Goal: Task Accomplishment & Management: Manage account settings

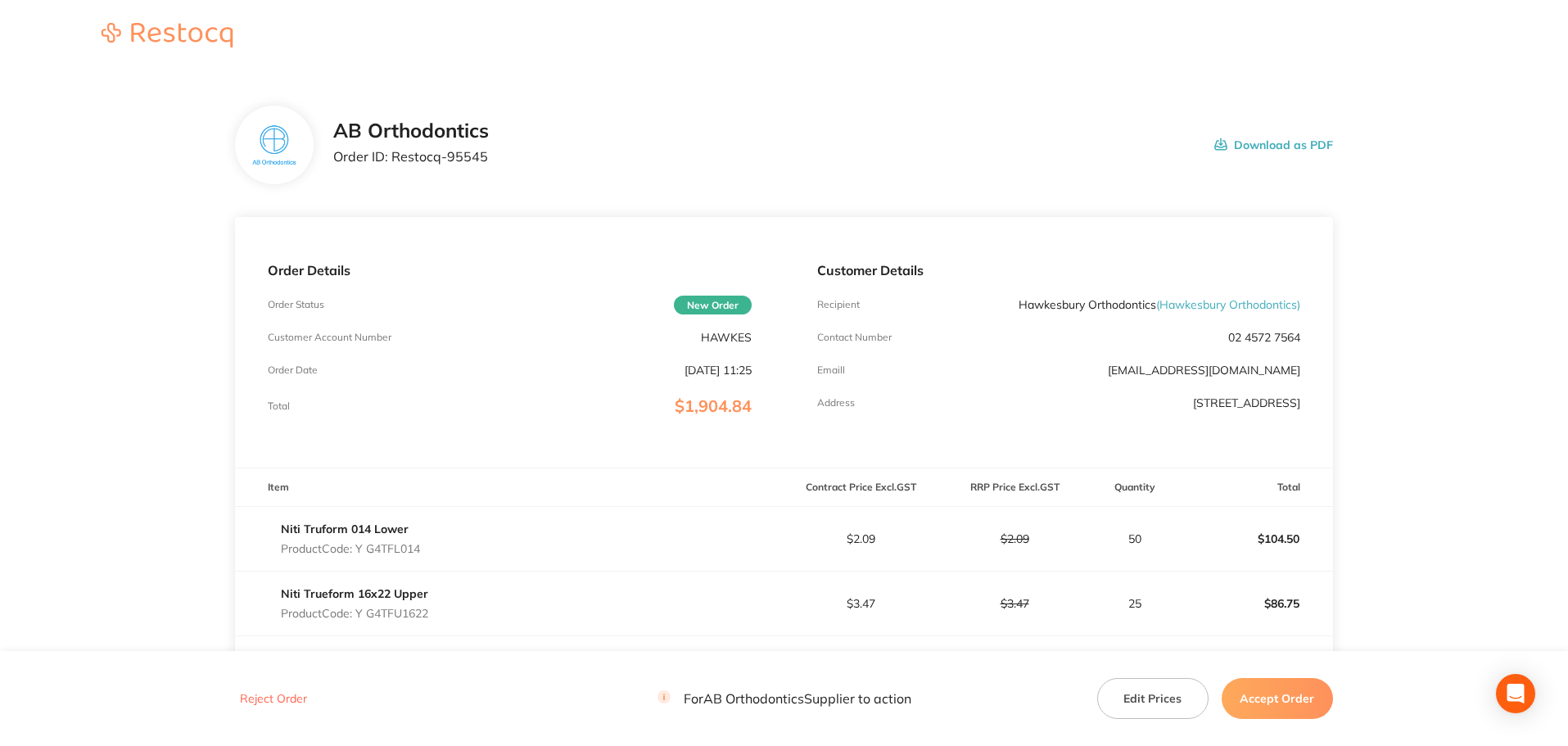
click at [1283, 707] on button "Accept Order" at bounding box center [1277, 699] width 112 height 41
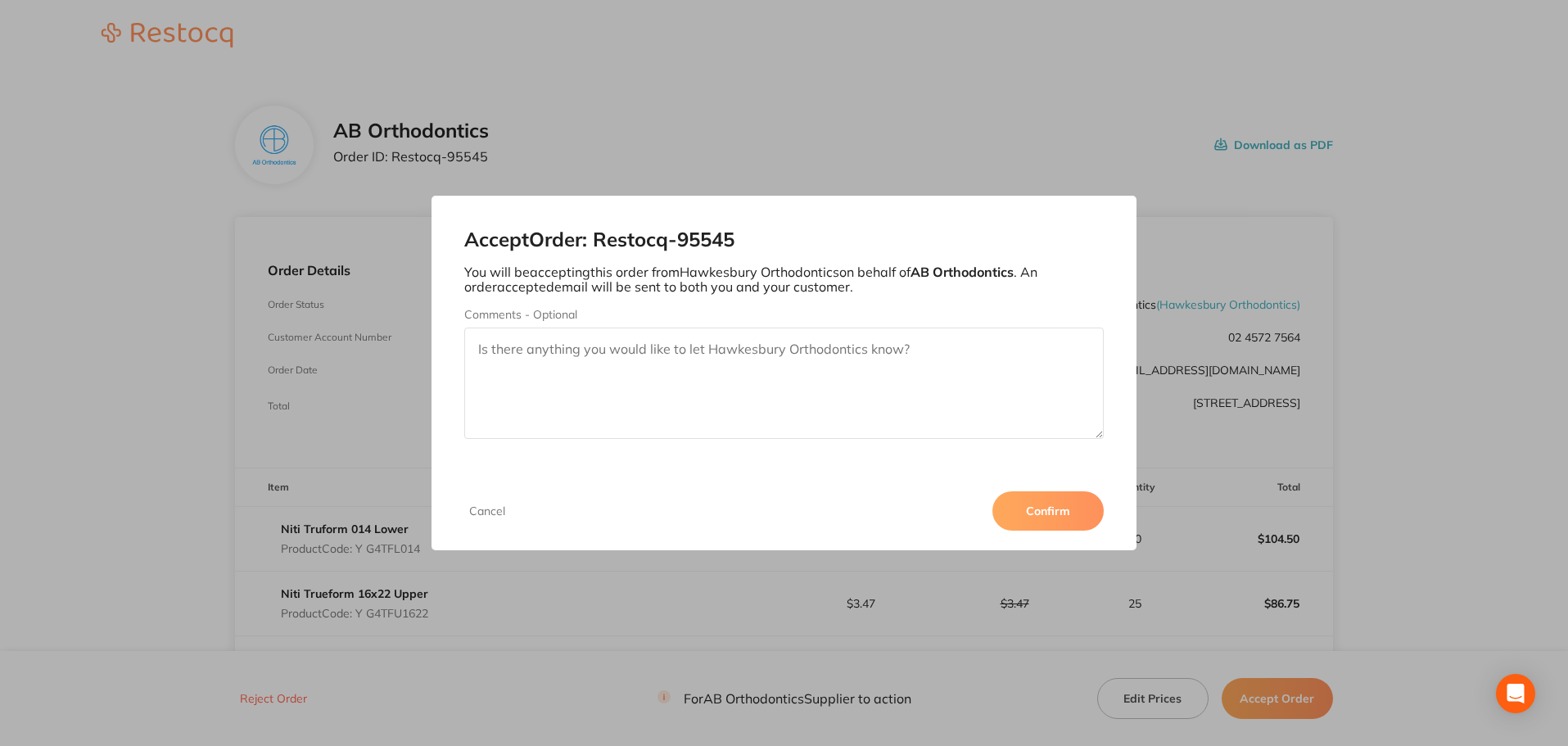
click at [1046, 502] on button "Confirm" at bounding box center [1048, 511] width 112 height 39
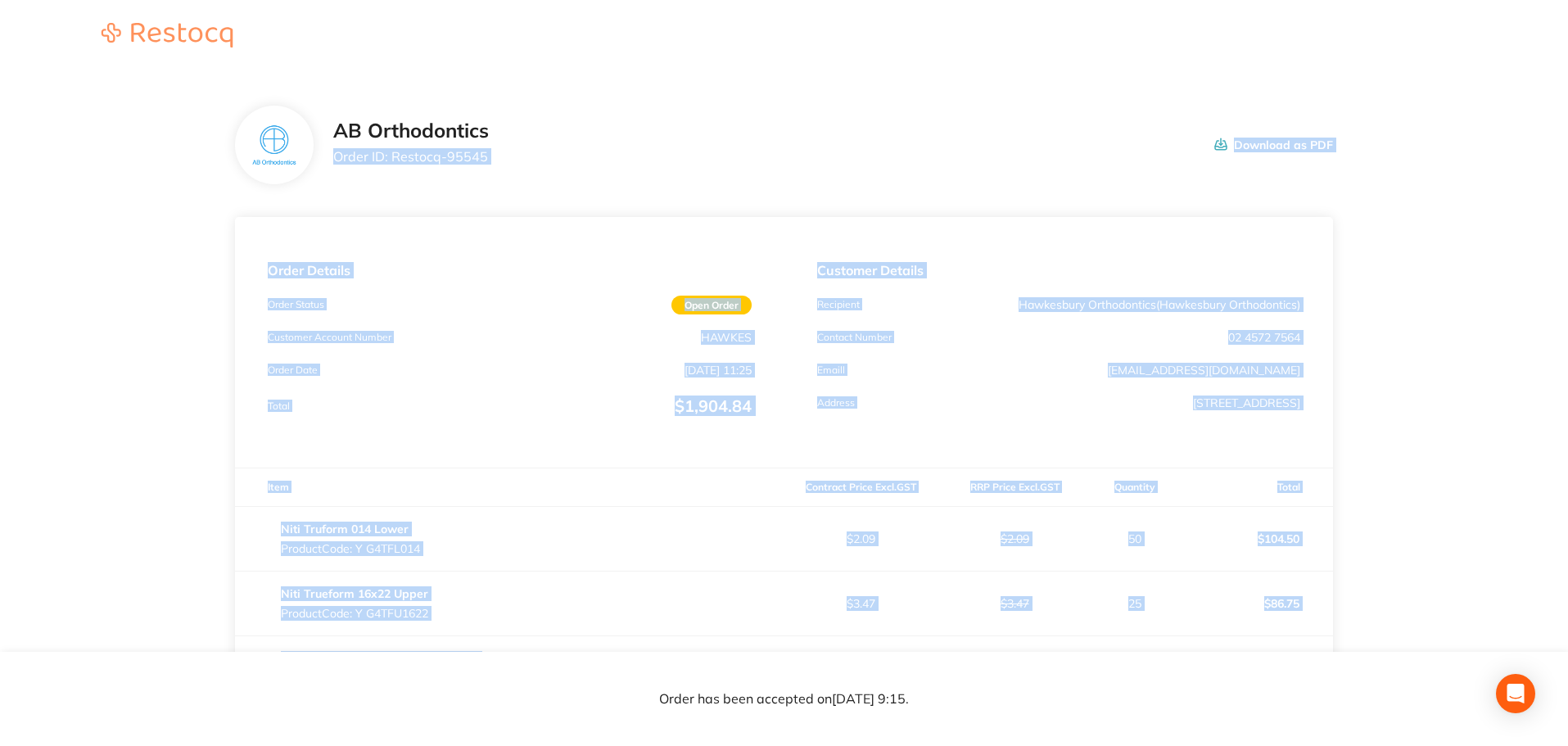
drag, startPoint x: 1308, startPoint y: 361, endPoint x: 325, endPoint y: 167, distance: 1002.0
copy section "Order ID: Restocq- 95545 Download as PDF Order Details Order Status Open Order …"
click at [1325, 370] on div "Customer Details Recipient Hawkesbury Orthodontics ( Hawkesbury Orthodontics ) …" at bounding box center [1058, 343] width 549 height 250
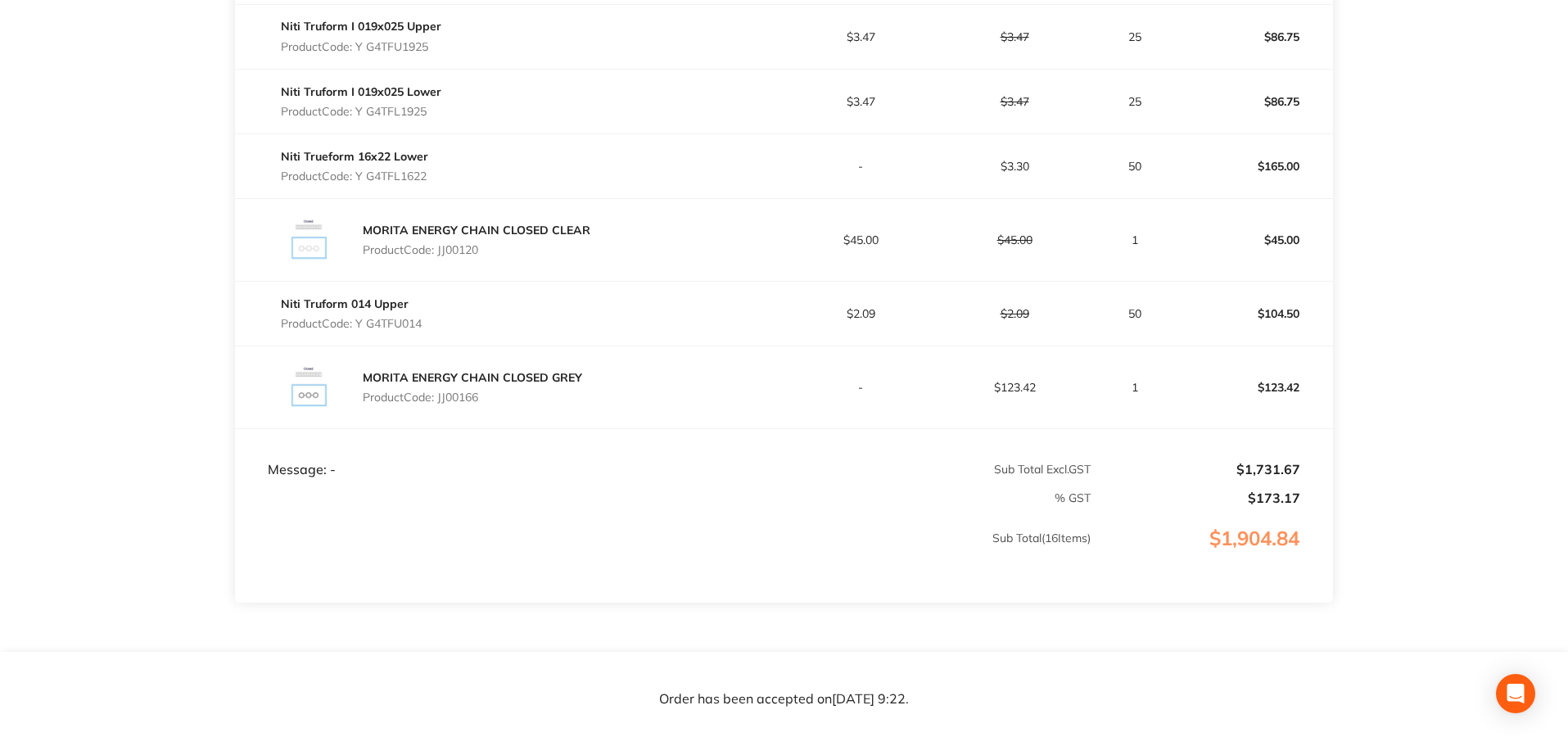
scroll to position [1286, 0]
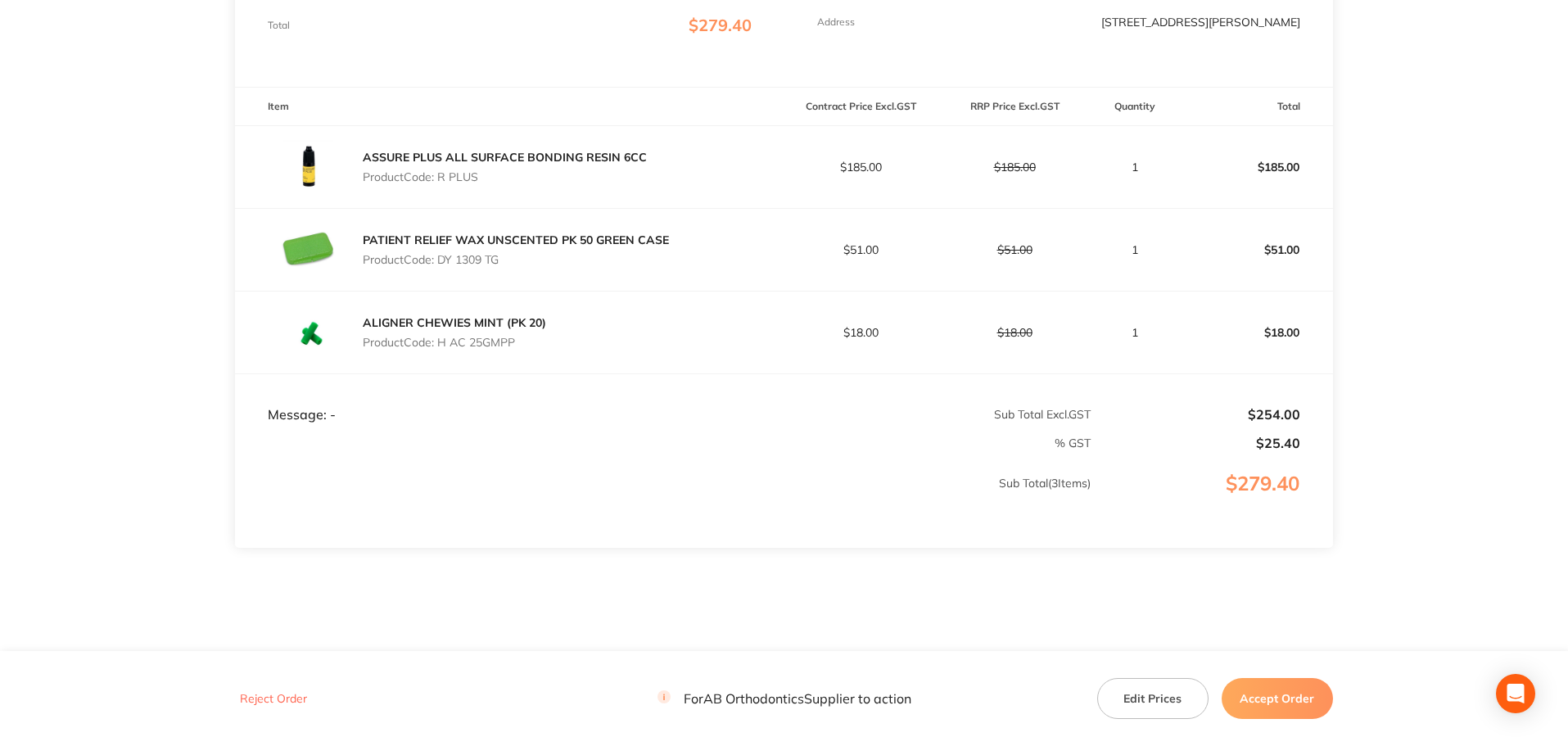
scroll to position [409, 0]
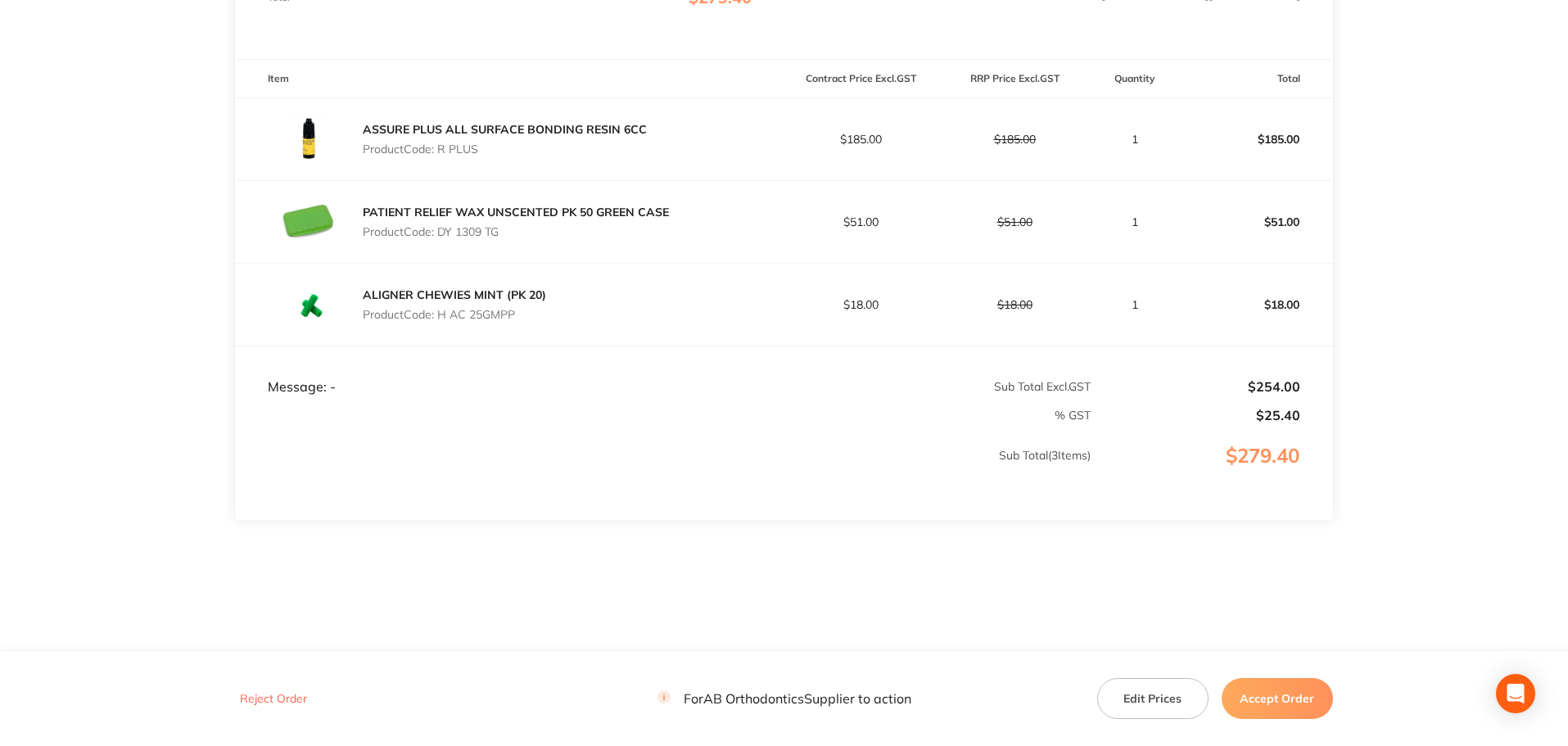
click at [1258, 690] on button "Accept Order" at bounding box center [1277, 699] width 112 height 41
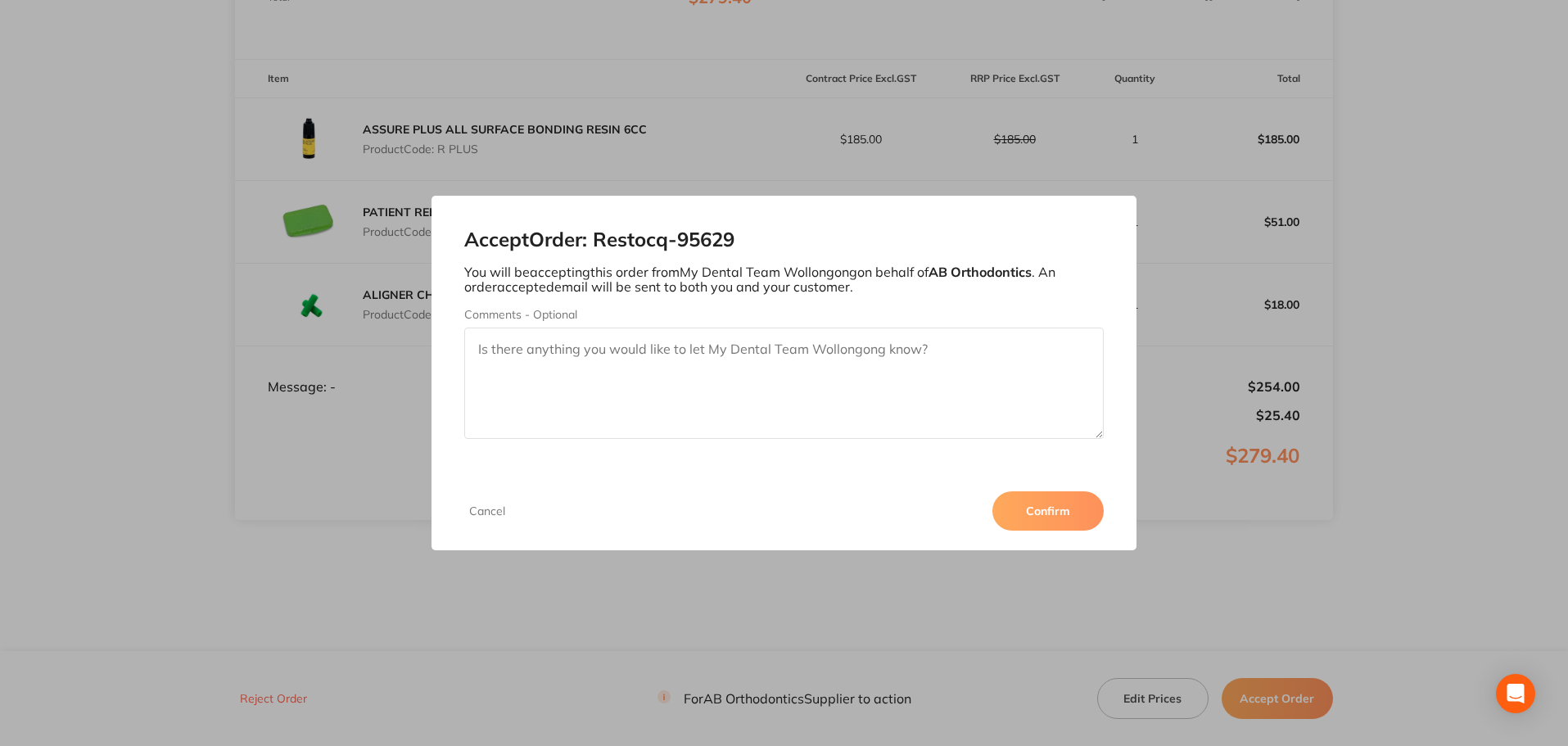
click at [1057, 528] on button "Confirm" at bounding box center [1048, 511] width 112 height 39
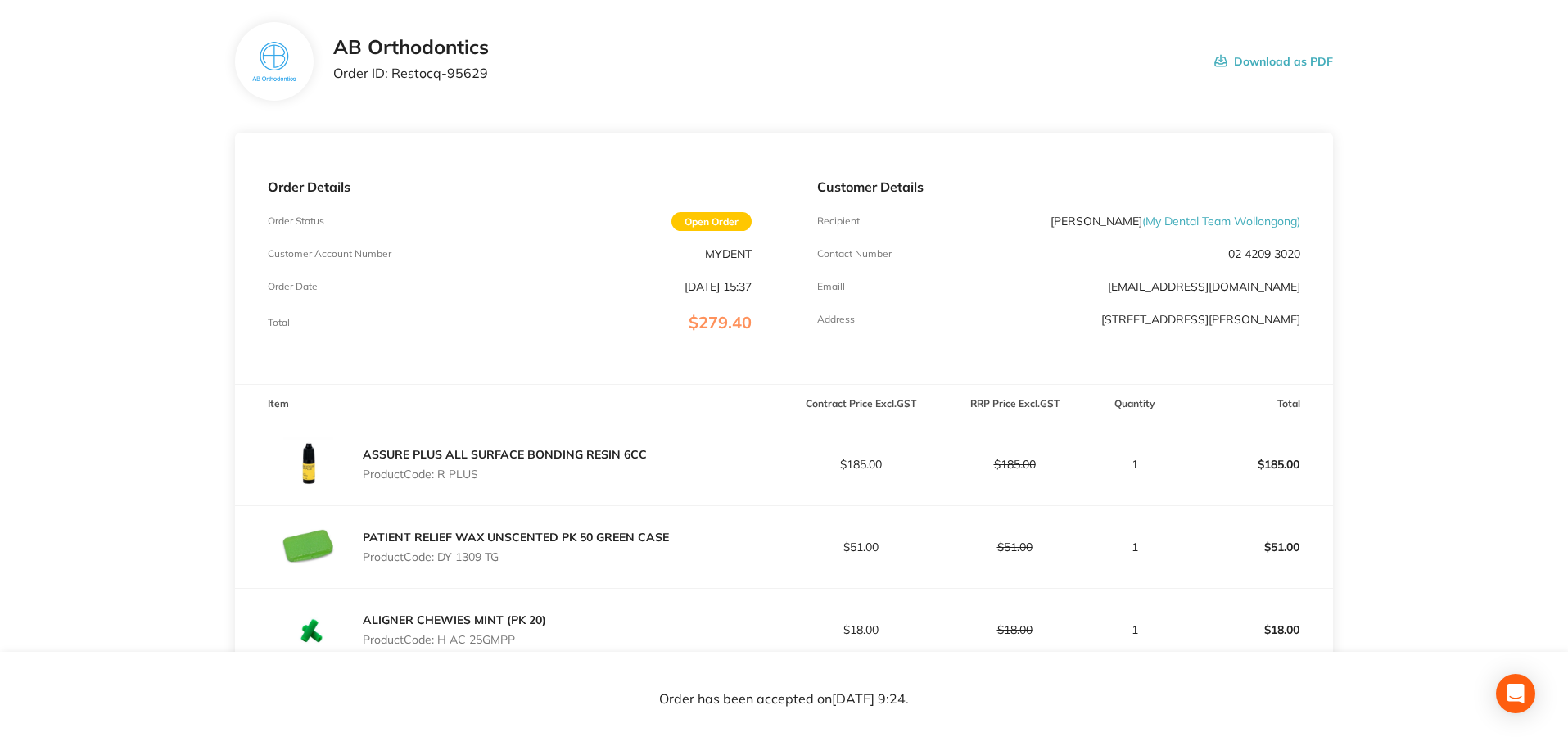
scroll to position [80, 0]
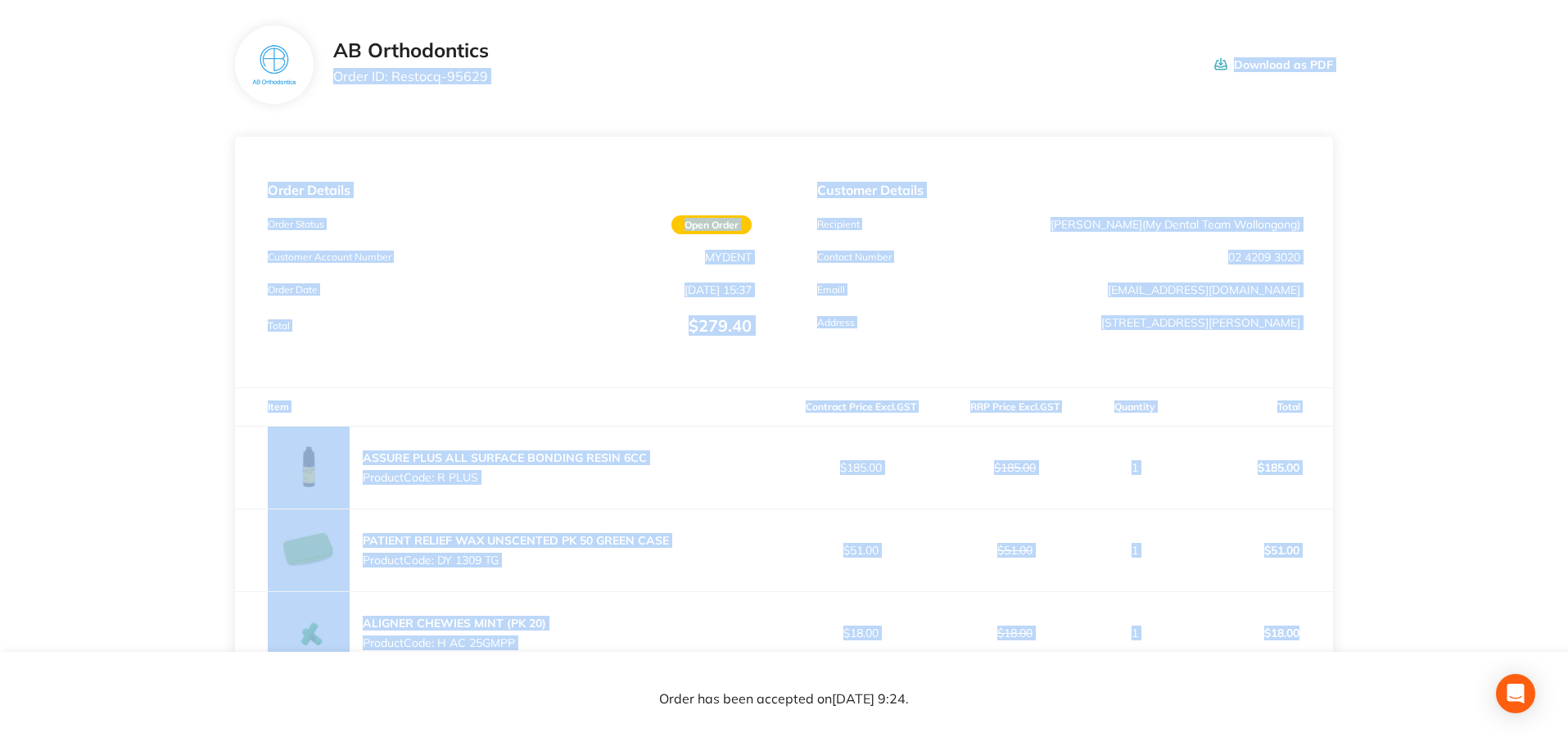
drag, startPoint x: 1284, startPoint y: 612, endPoint x: 327, endPoint y: 74, distance: 1097.9
click at [327, 74] on section "AB Orthodontics Order ID: Restocq- 95629 Download as PDF Order Details Order St…" at bounding box center [784, 485] width 1098 height 987
copy section "Order ID: Restocq- 95629 Download as PDF Order Details Order Status Open Order …"
click at [1451, 291] on main "AB Orthodontics Order ID: Restocq- 95629 Download as PDF Order Details Order St…" at bounding box center [784, 485] width 1568 height 987
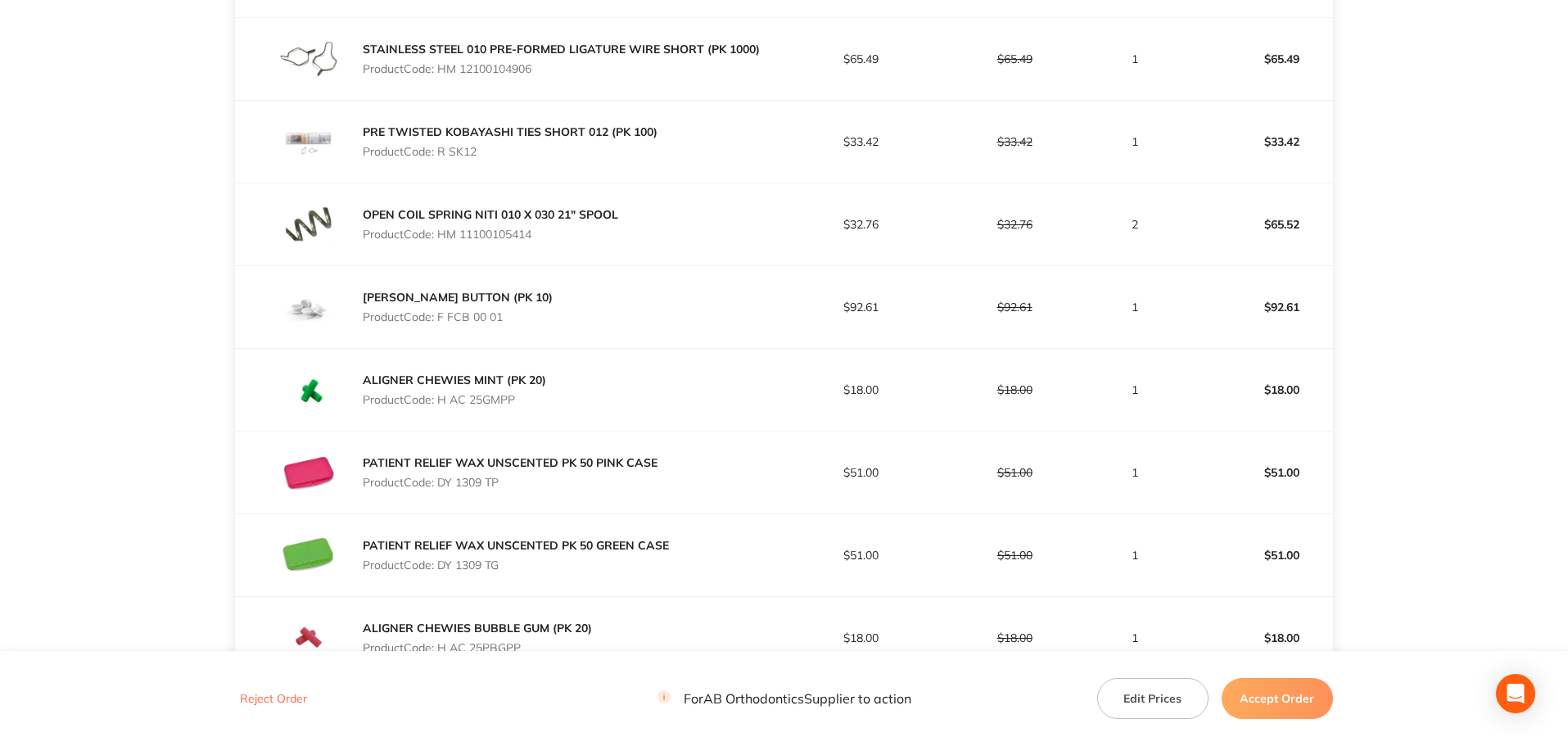
scroll to position [1147, 0]
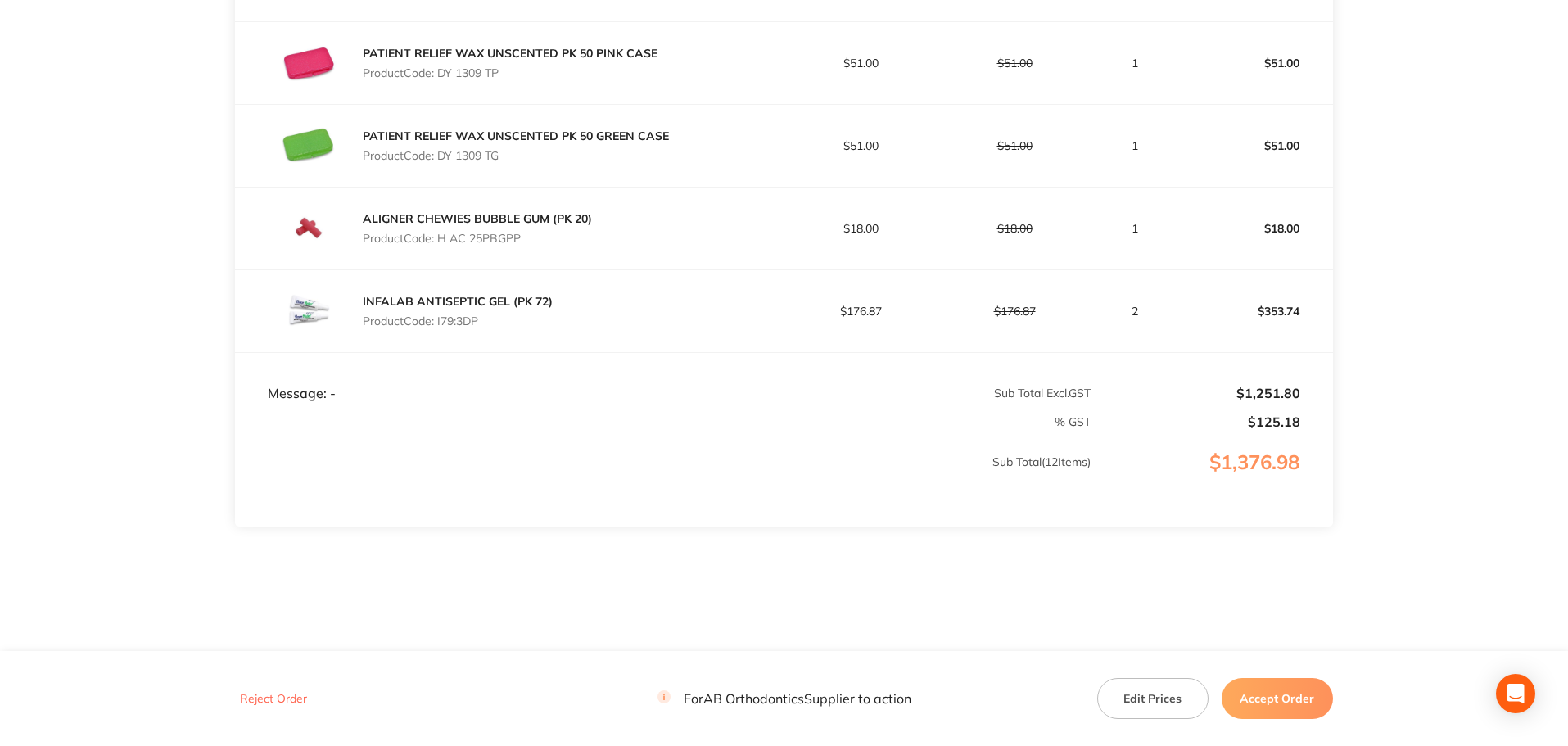
click at [1267, 707] on button "Accept Order" at bounding box center [1277, 699] width 112 height 41
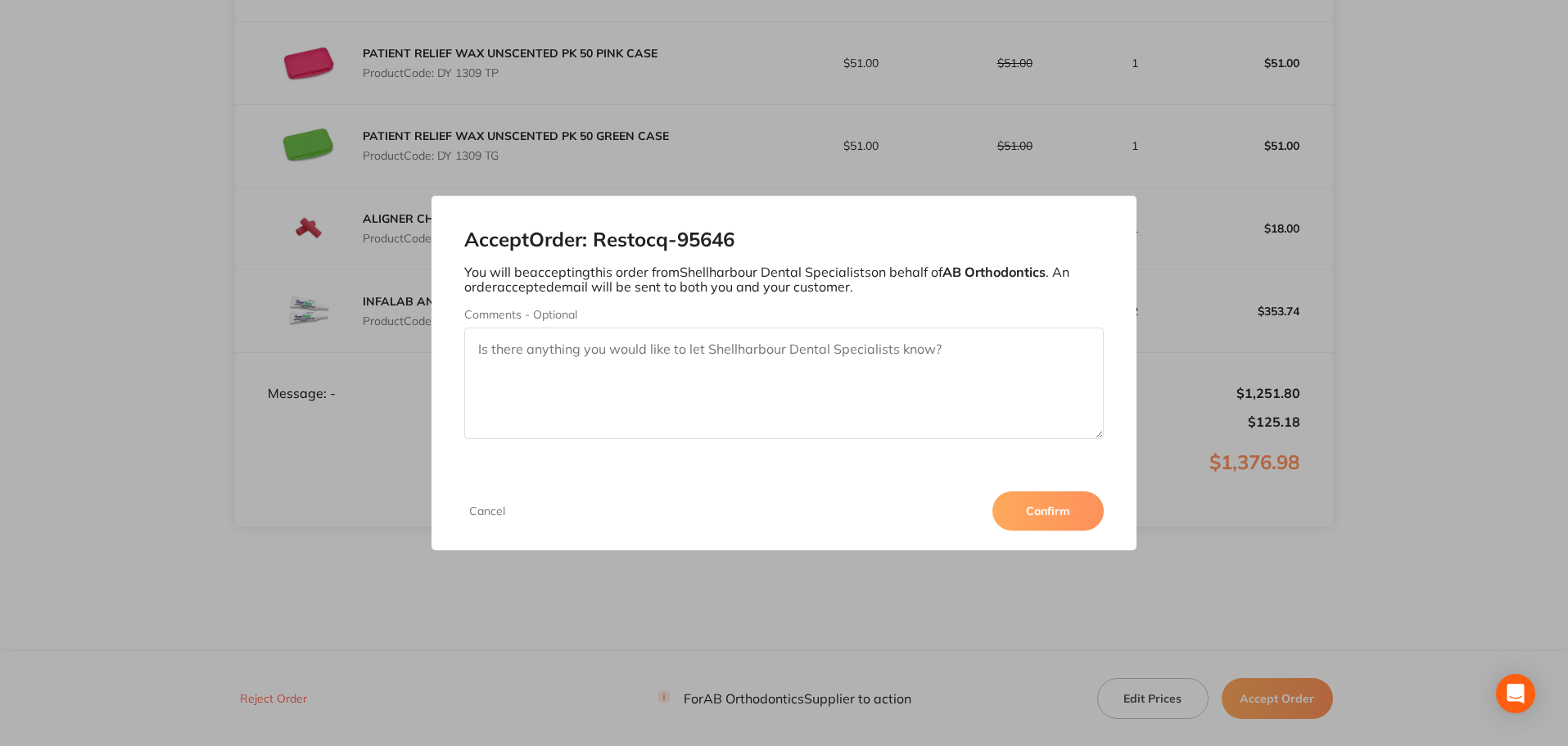
click at [1071, 508] on button "Confirm" at bounding box center [1048, 511] width 112 height 39
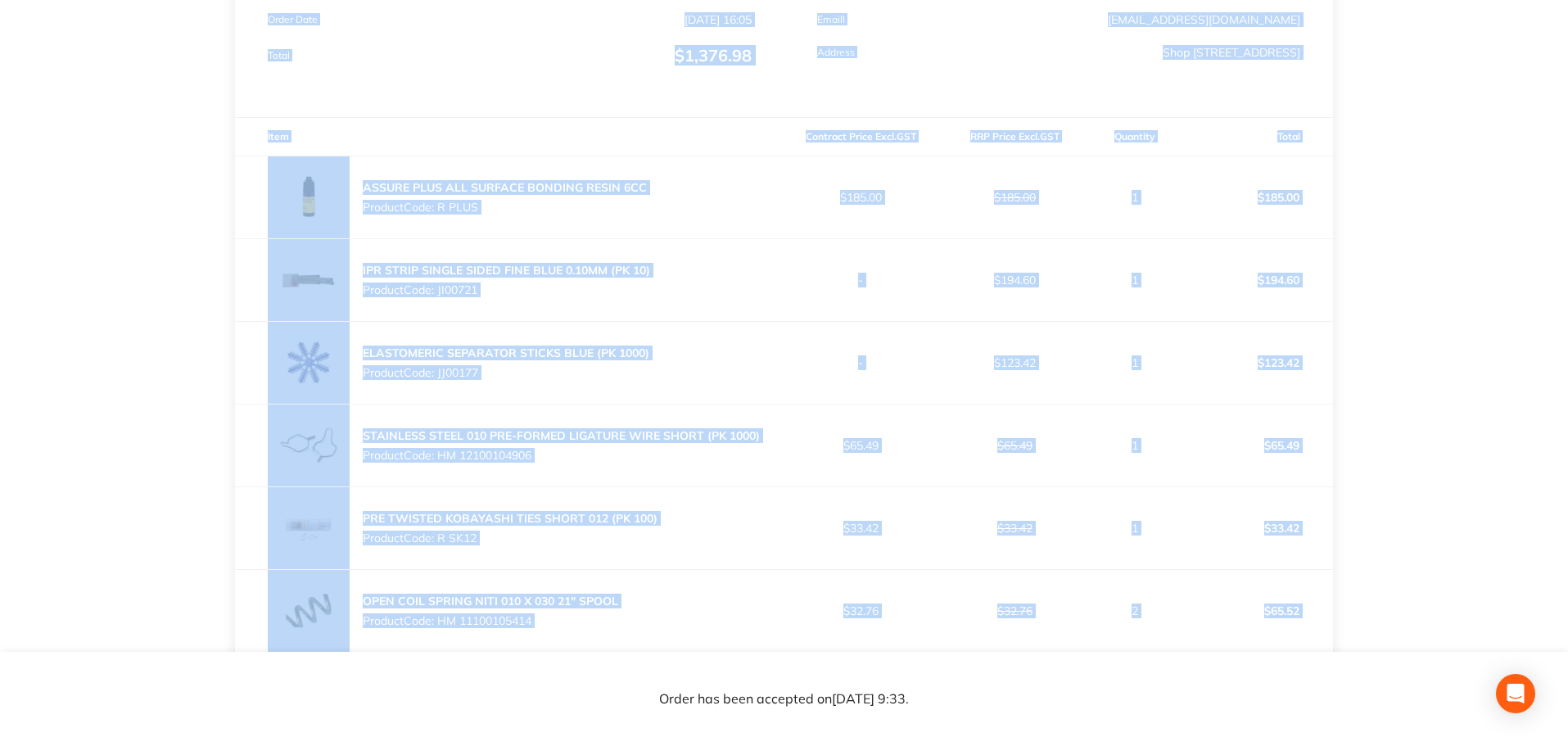
scroll to position [0, 0]
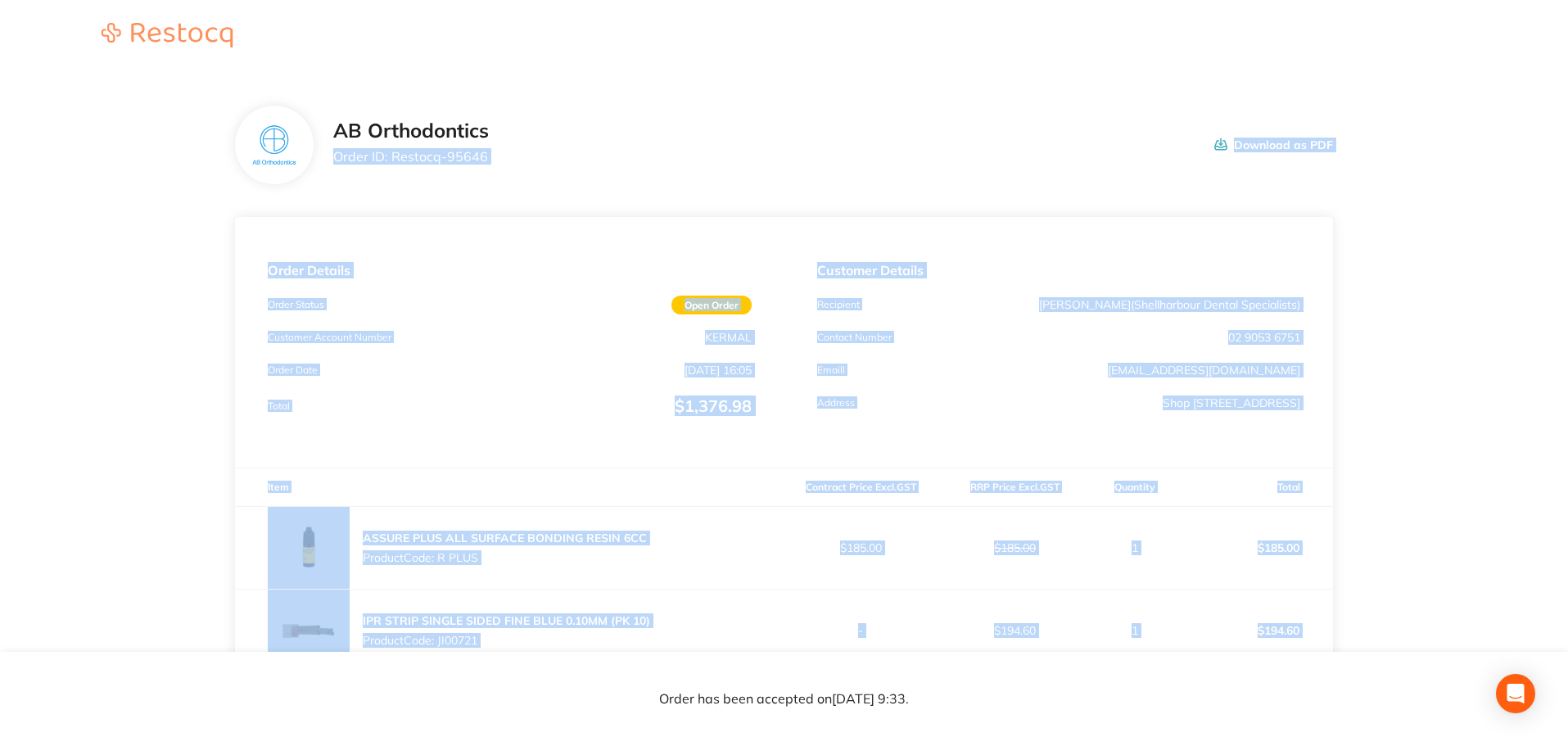
drag, startPoint x: 1319, startPoint y: 319, endPoint x: 326, endPoint y: 168, distance: 1004.4
copy section "Order ID: Restocq- 95646 Download as PDF Order Details Order Status Open Order …"
click at [1090, 274] on p "Customer Details" at bounding box center [1057, 270] width 483 height 14
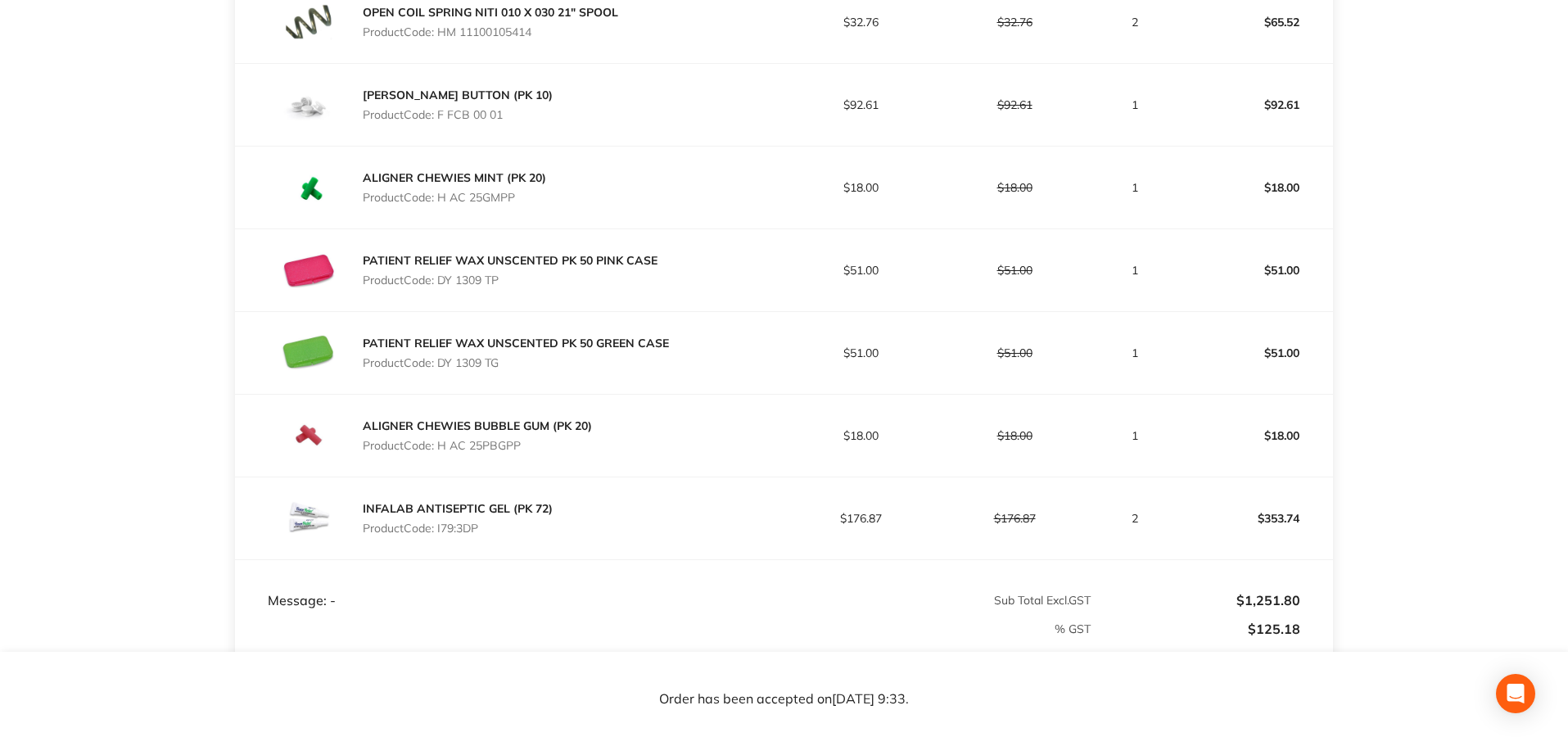
scroll to position [983, 0]
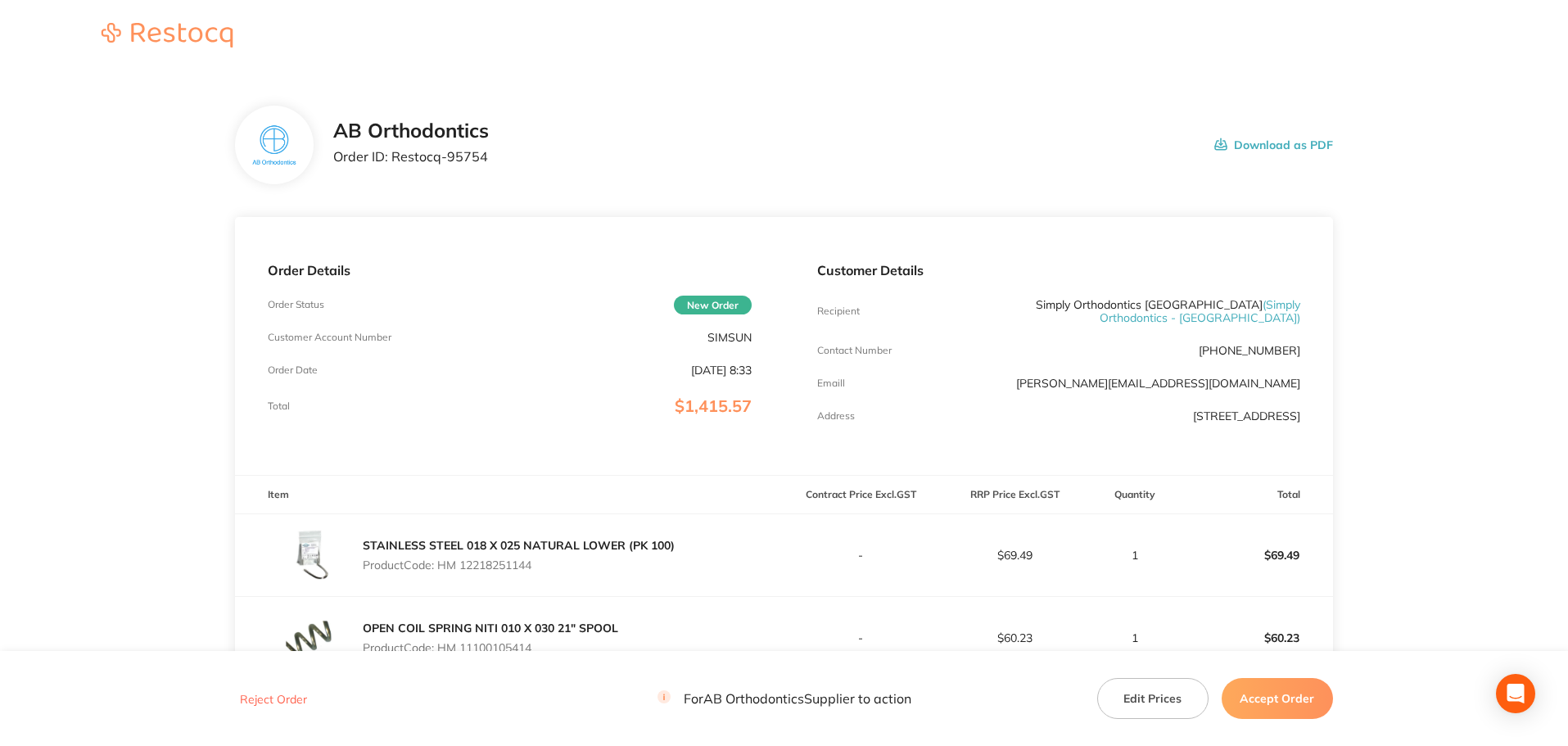
click at [1263, 705] on button "Accept Order" at bounding box center [1277, 699] width 112 height 41
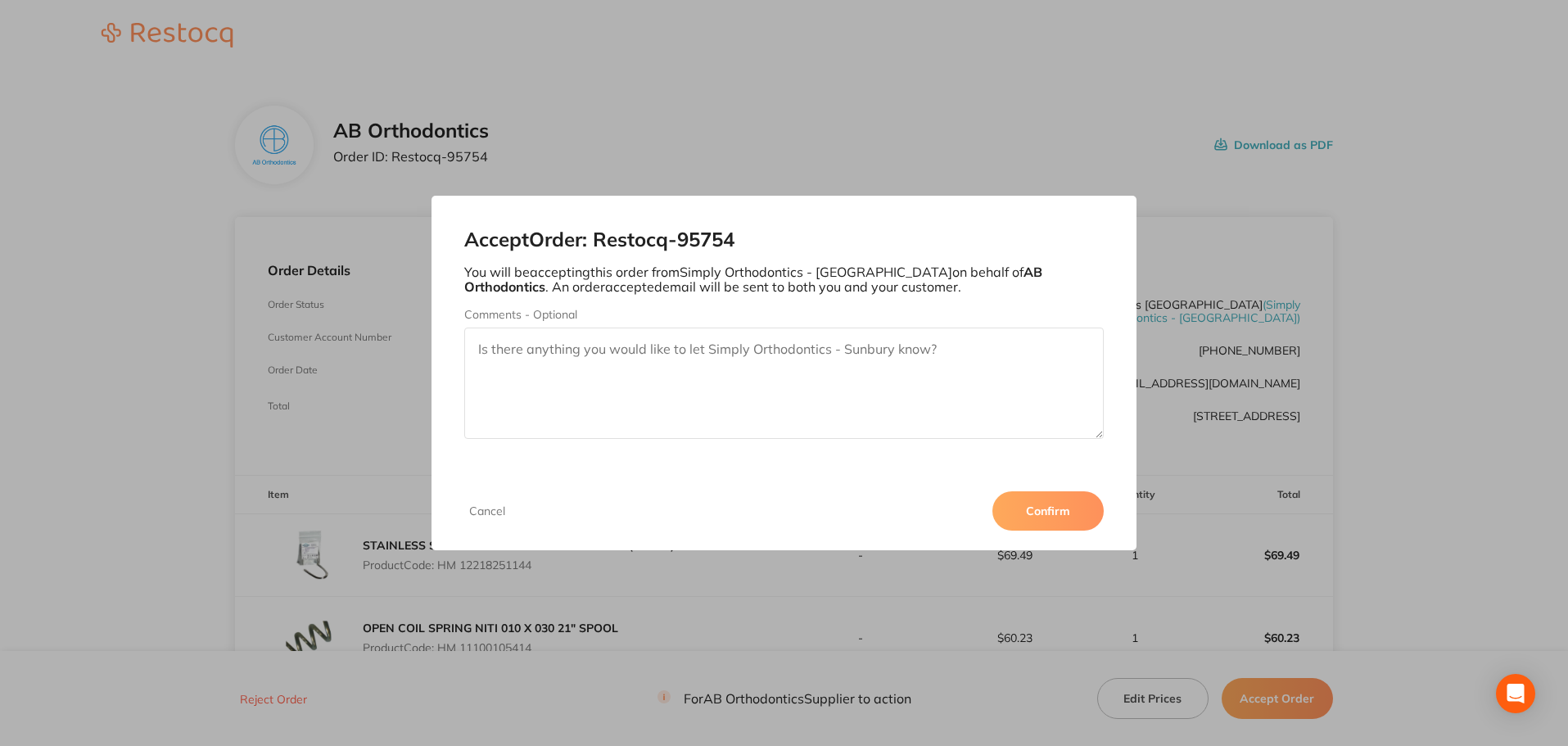
click at [1044, 522] on button "Confirm" at bounding box center [1048, 511] width 112 height 39
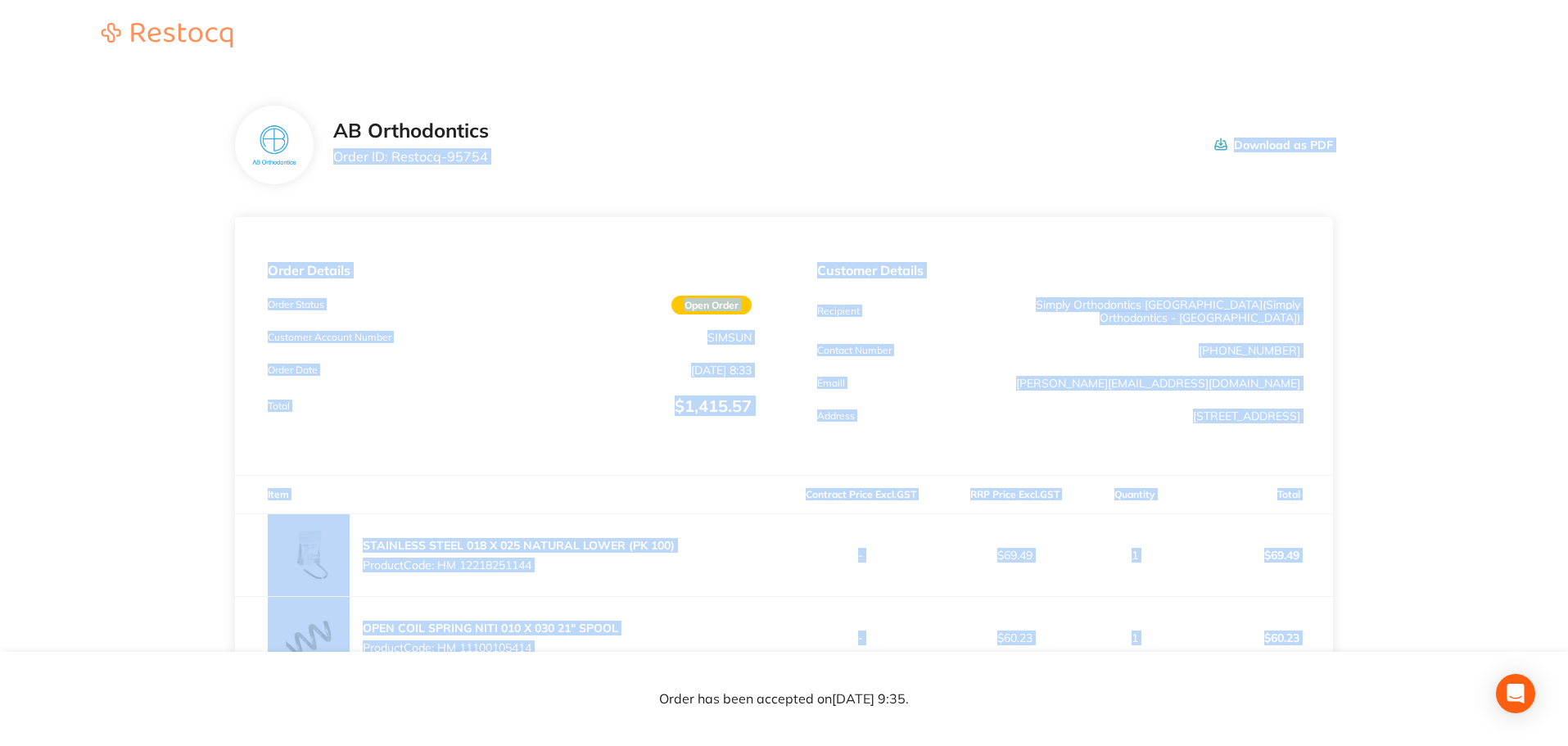
drag, startPoint x: 1321, startPoint y: 299, endPoint x: 330, endPoint y: 172, distance: 999.1
click at [330, 172] on section "AB Orthodontics Order ID: Restocq- 95754 Download as PDF Order Details Order St…" at bounding box center [784, 694] width 1098 height 1242
copy section "Order ID: Restocq- 95754 Download as PDF Order Details Order Status Open Order …"
click at [1444, 343] on main "AB Orthodontics Order ID: Restocq- 95754 Download as PDF Order Details Order St…" at bounding box center [784, 694] width 1568 height 1242
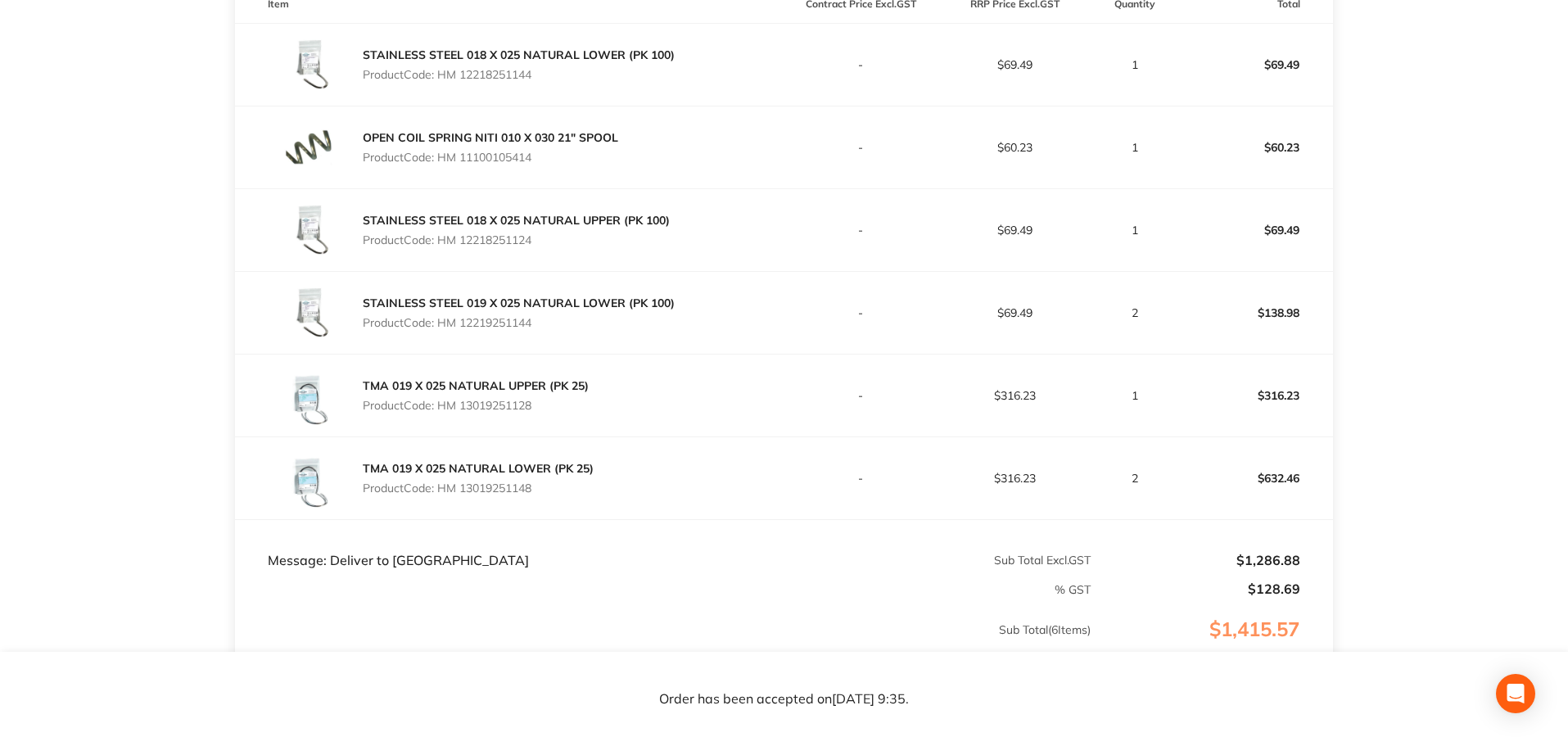
scroll to position [491, 0]
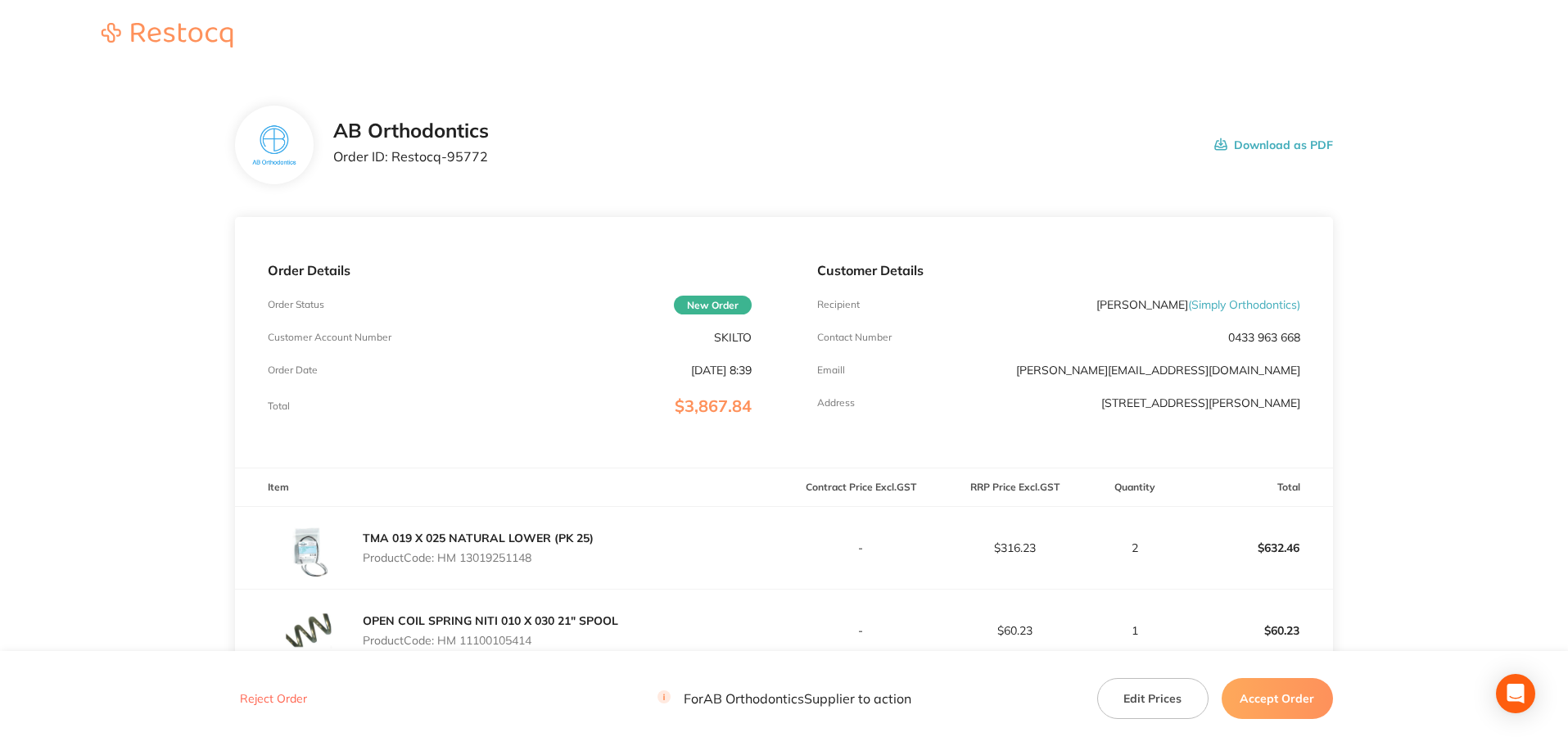
drag, startPoint x: 1298, startPoint y: 700, endPoint x: 1276, endPoint y: 642, distance: 62.0
click at [1298, 699] on button "Accept Order" at bounding box center [1277, 699] width 112 height 41
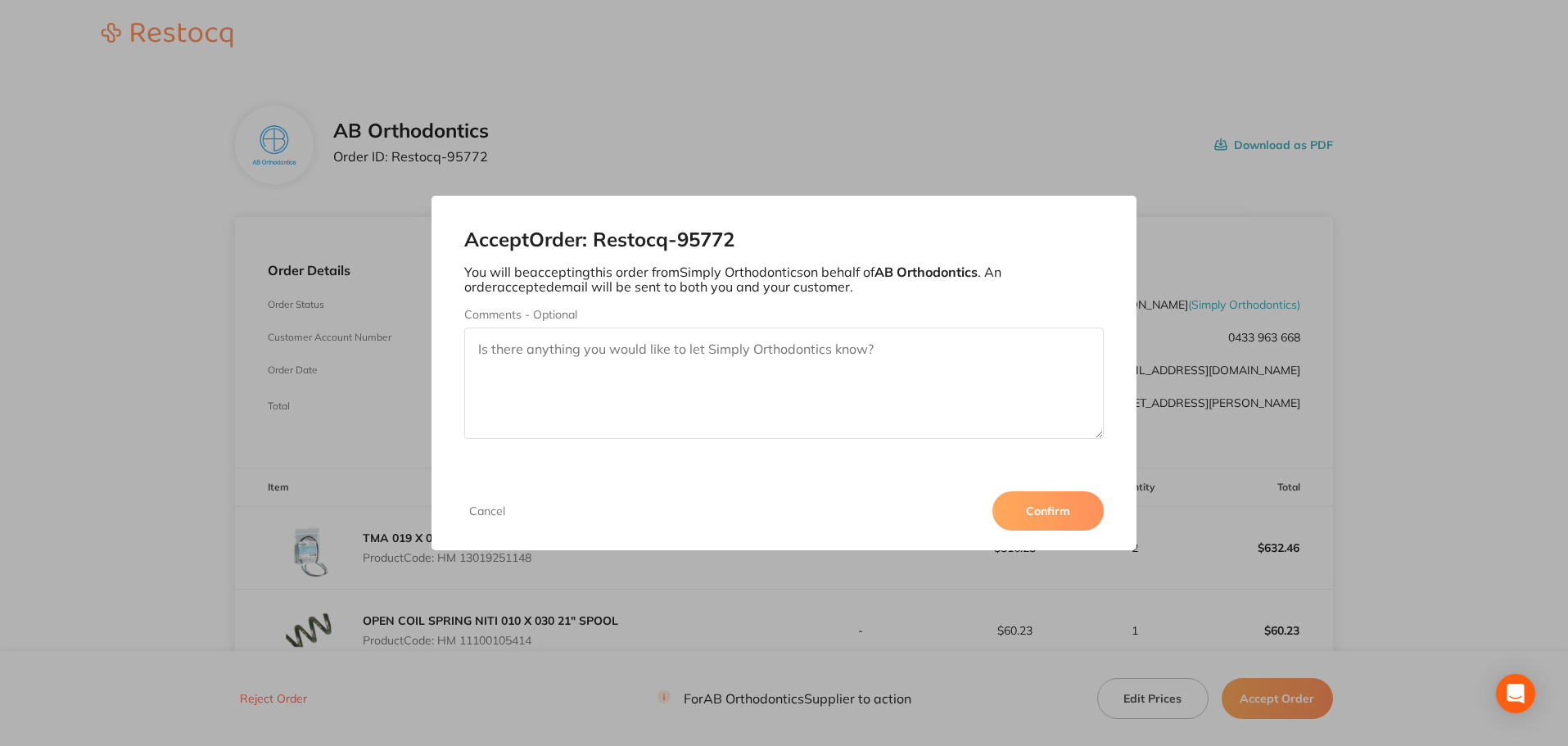
click at [1095, 513] on button "Confirm" at bounding box center [1048, 511] width 112 height 39
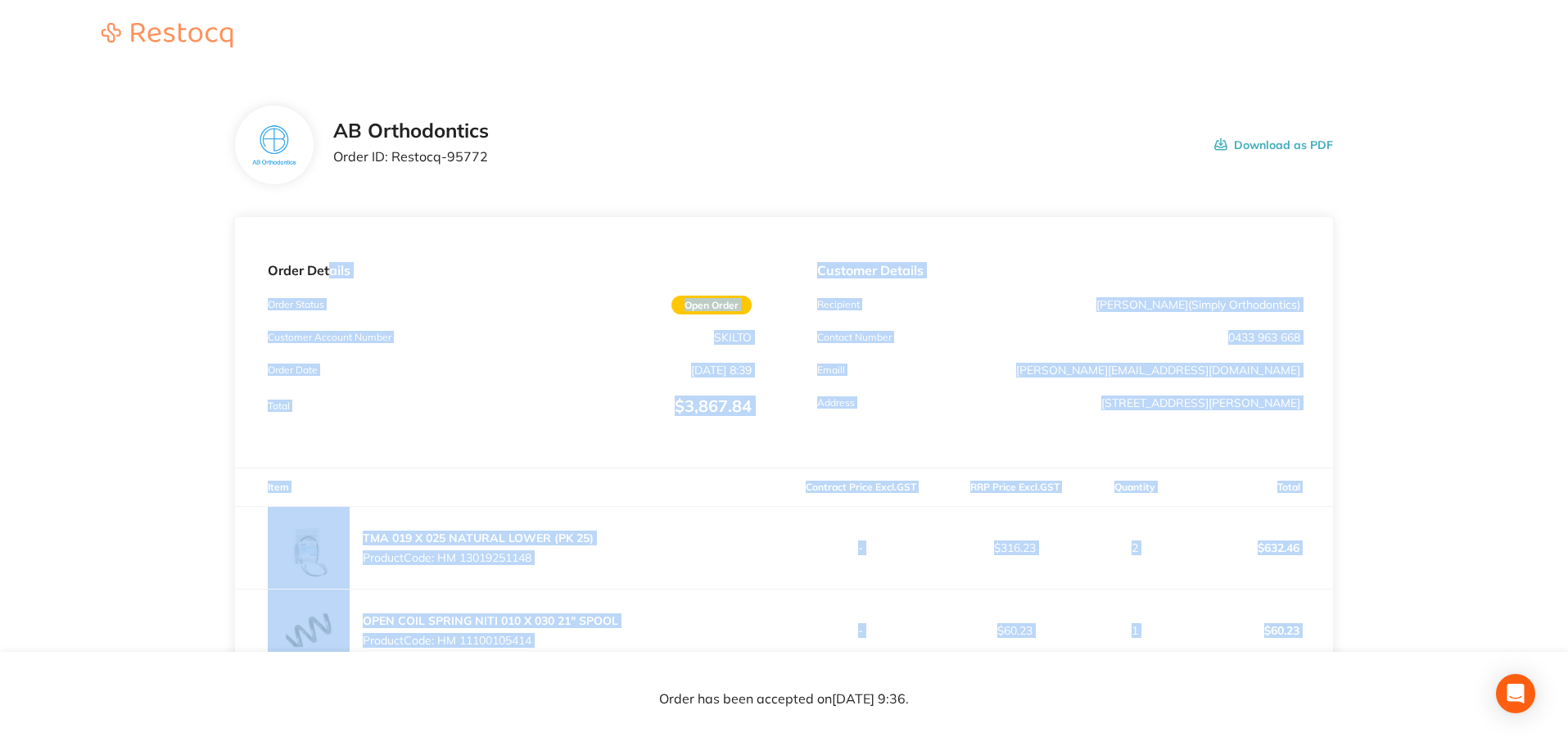
drag, startPoint x: 1308, startPoint y: 310, endPoint x: 330, endPoint y: 187, distance: 985.7
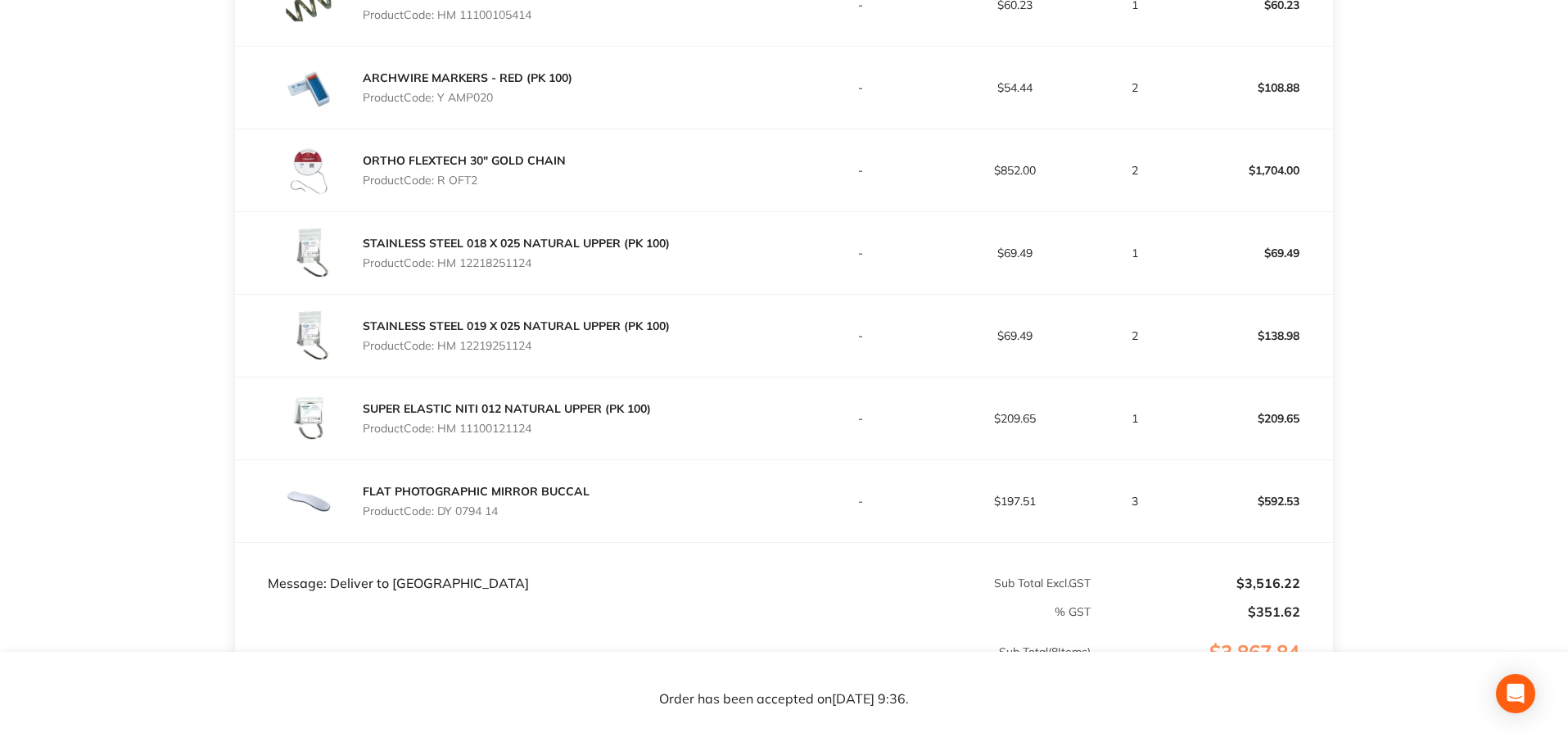
scroll to position [821, 0]
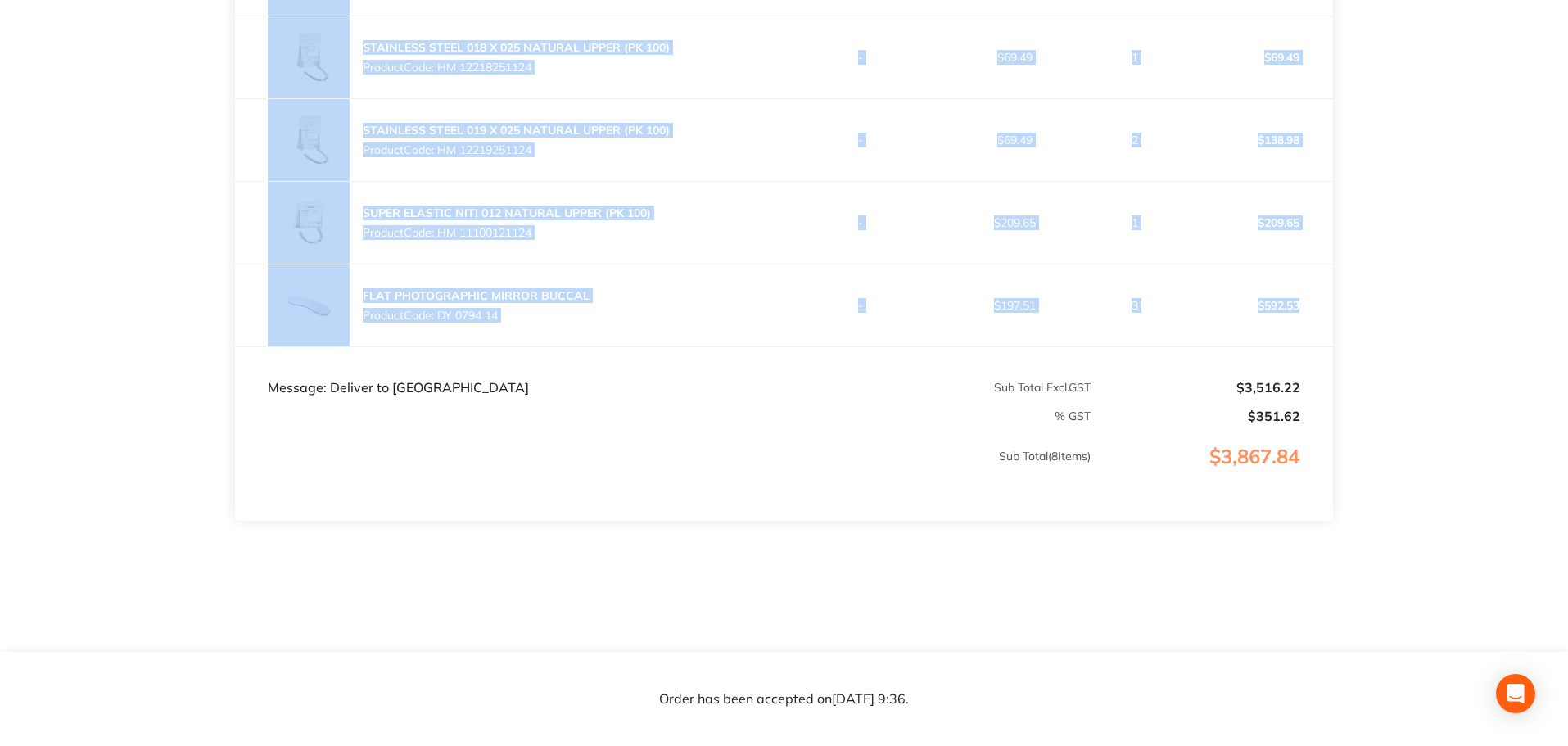
drag, startPoint x: 331, startPoint y: 156, endPoint x: 1318, endPoint y: 288, distance: 995.8
copy section "Order ID: Restocq- 95772 Download as PDF Order Details Order Status Open Order …"
click at [1068, 432] on td "Sub Total ( 8 Items)" at bounding box center [663, 474] width 856 height 96
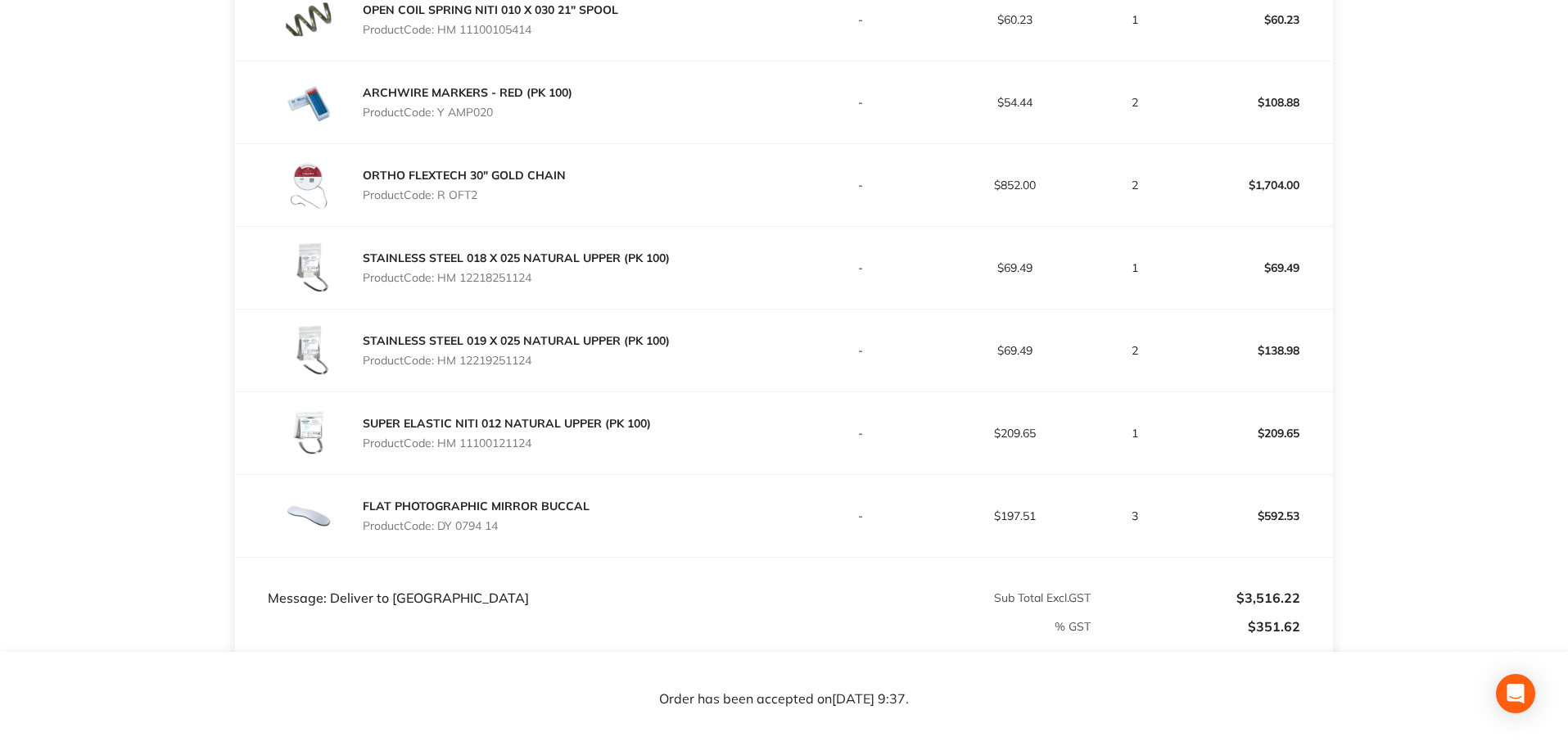
scroll to position [658, 0]
